Goal: Task Accomplishment & Management: Manage account settings

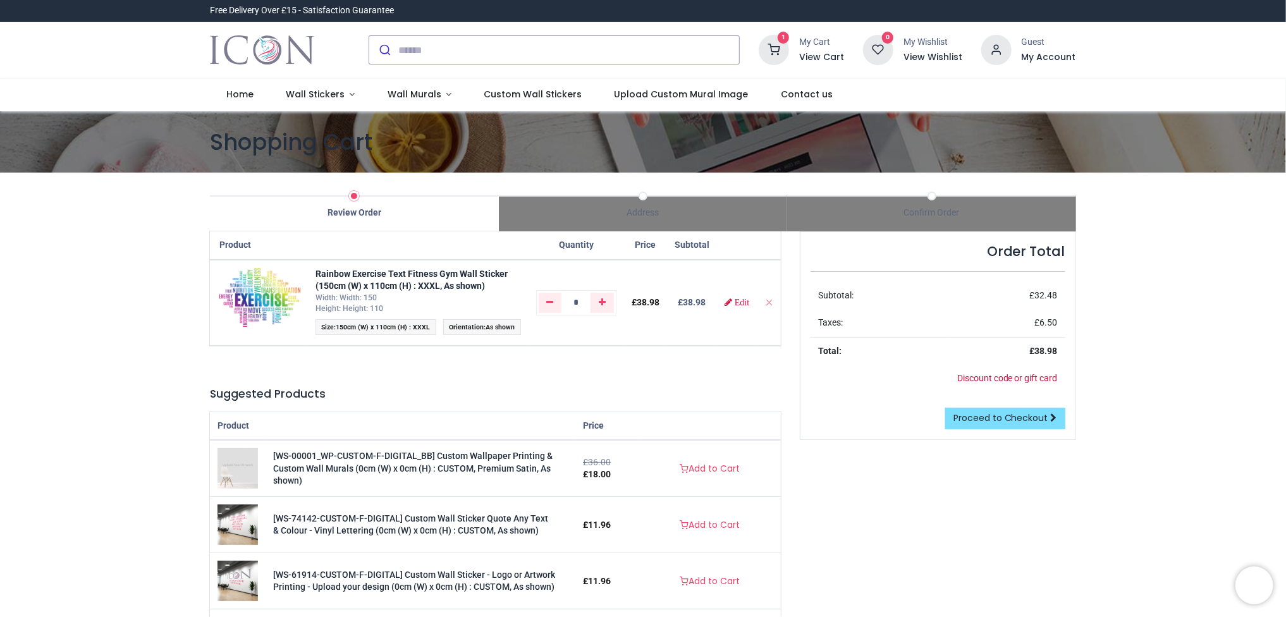
click at [339, 212] on div "Review Order" at bounding box center [354, 213] width 289 height 13
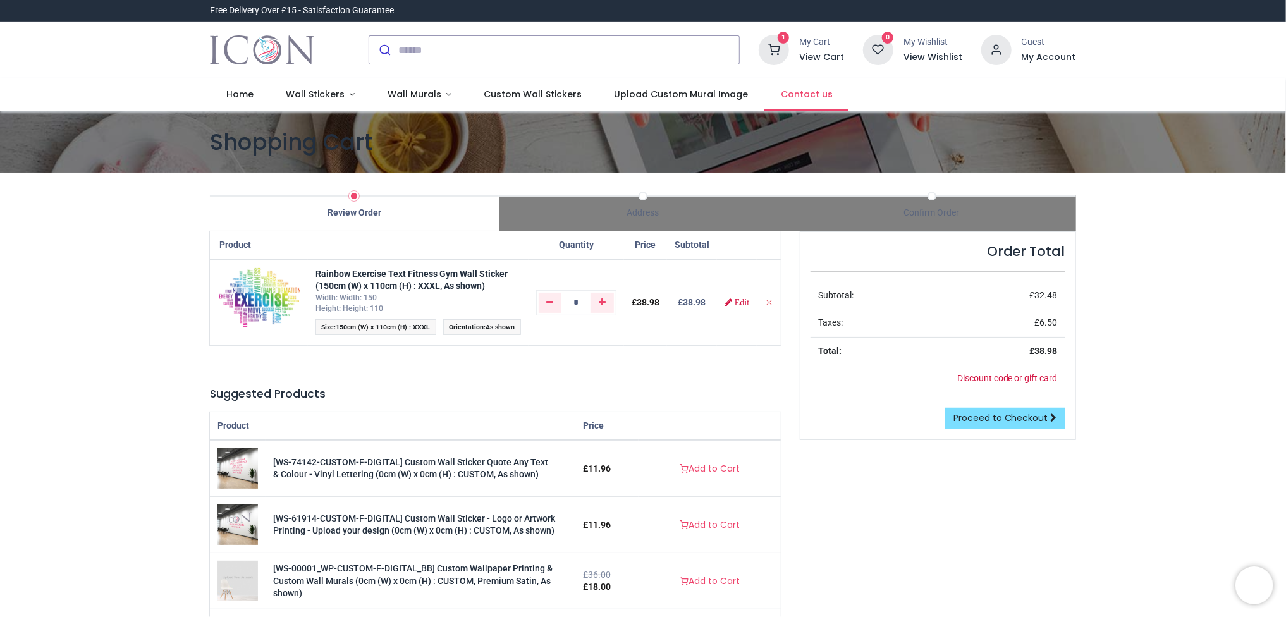
click at [815, 90] on link "Contact us" at bounding box center [807, 94] width 84 height 33
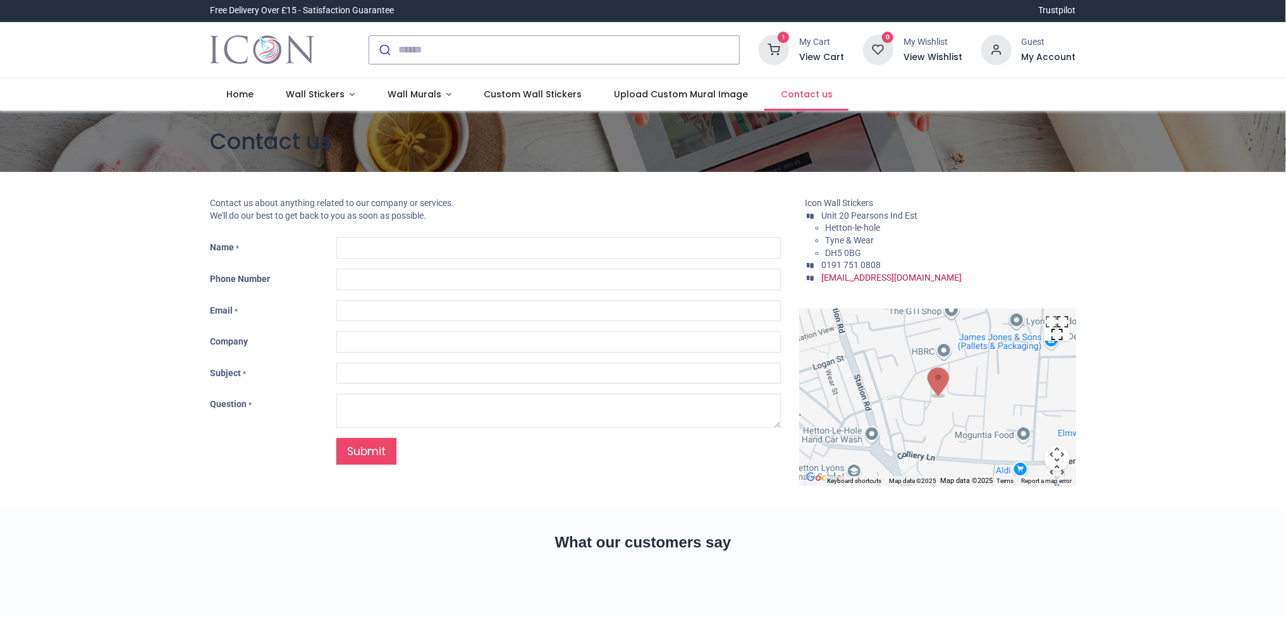
type input "***"
click at [315, 95] on span "Wall Stickers" at bounding box center [315, 94] width 59 height 13
